Goal: Navigation & Orientation: Go to known website

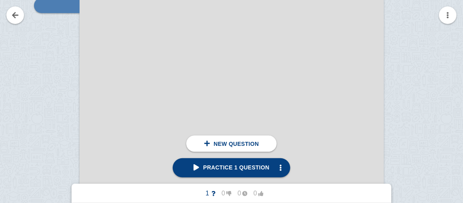
scroll to position [229, 0]
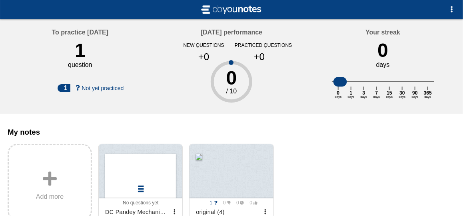
click at [425, 32] on div "Your streak 0 days 0 days 1 days 3 days 7 days 15 days 30 days 90 days 365 days" at bounding box center [383, 66] width 152 height 94
click at [454, 91] on div "Your streak 0 days 0 days 1 days 3 days 7 days 15 days 30 days 90 days 365 days" at bounding box center [383, 66] width 152 height 94
